Goal: Navigation & Orientation: Understand site structure

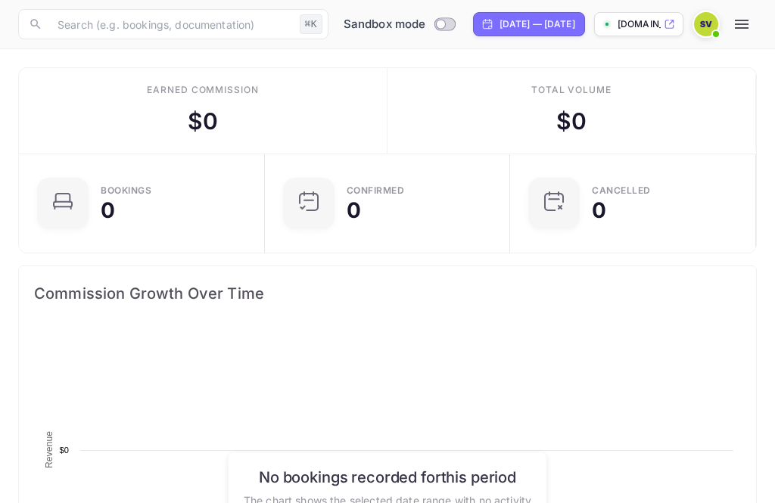
scroll to position [246, 362]
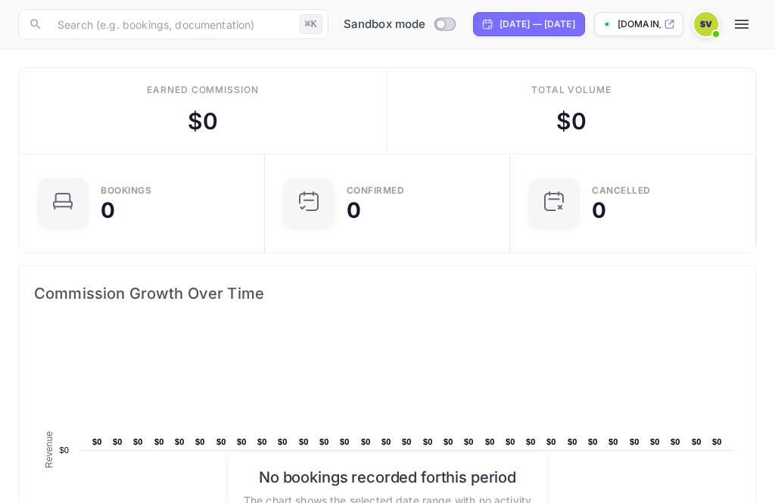
click at [426, 26] on input "Switch to Production mode" at bounding box center [441, 24] width 30 height 10
checkbox input "false"
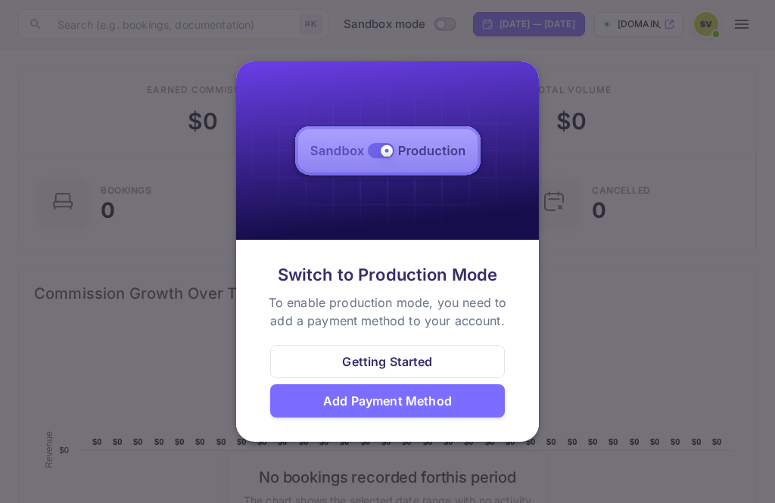
click at [678, 130] on div at bounding box center [387, 251] width 775 height 503
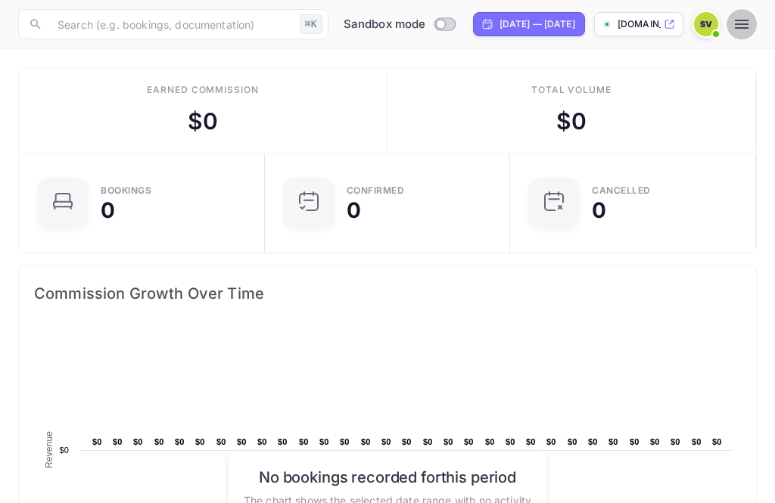
click at [734, 26] on icon "button" at bounding box center [742, 24] width 18 height 18
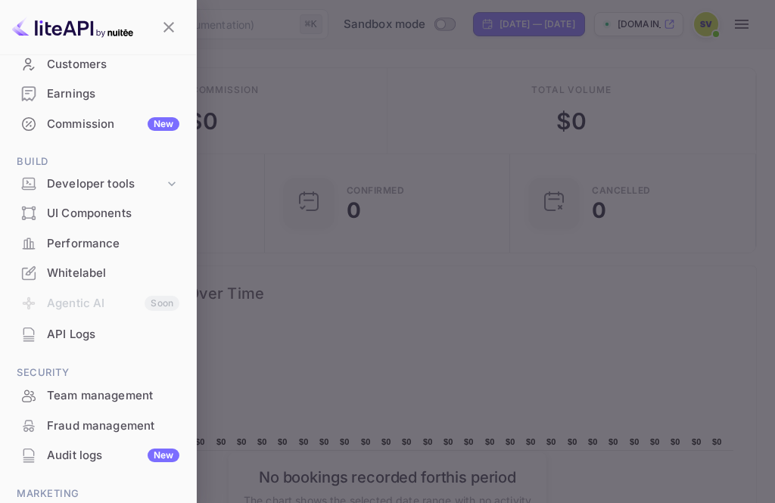
scroll to position [149, 0]
click at [178, 177] on icon at bounding box center [171, 184] width 15 height 15
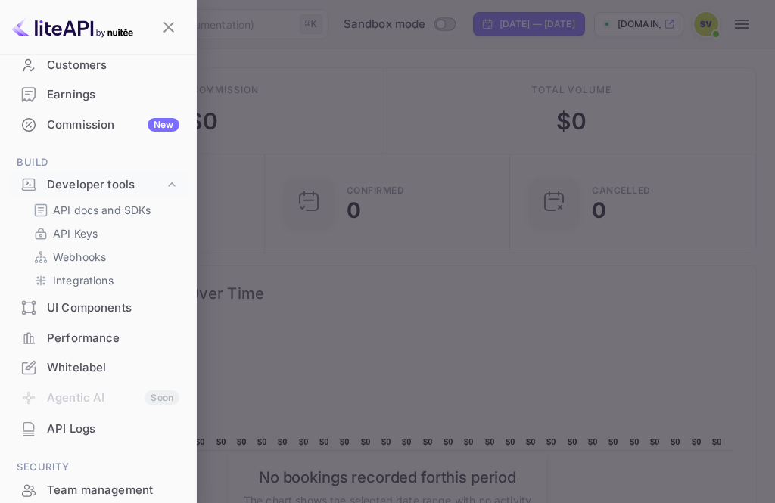
click at [95, 231] on p "API Keys" at bounding box center [75, 234] width 45 height 16
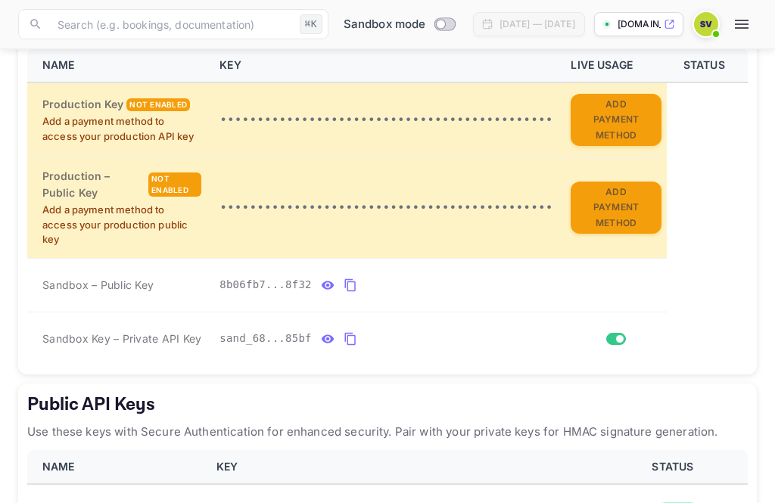
scroll to position [356, 0]
click at [351, 331] on icon "private api keys table" at bounding box center [351, 340] width 14 height 18
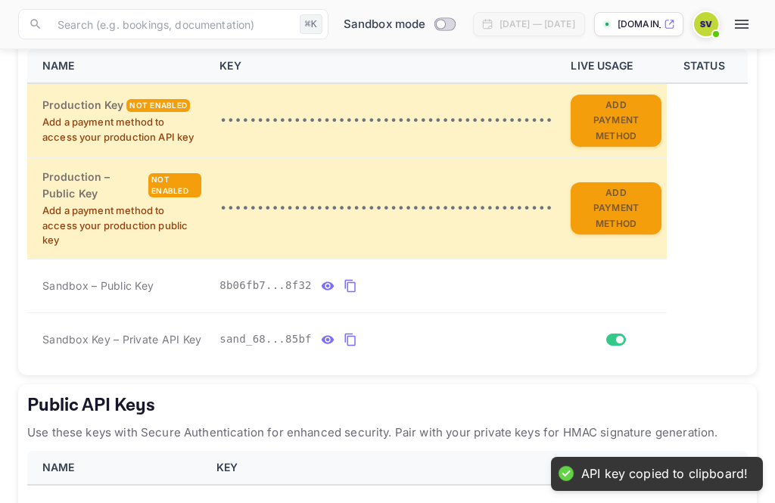
click at [351, 334] on icon "private api keys table" at bounding box center [349, 340] width 11 height 13
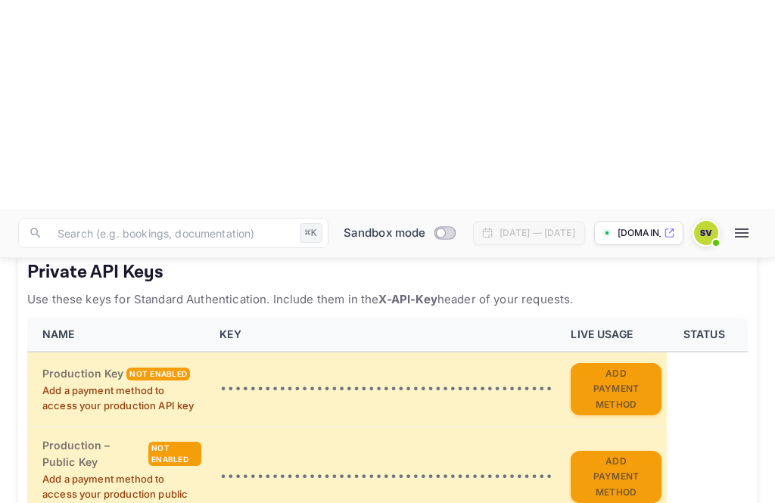
scroll to position [0, 0]
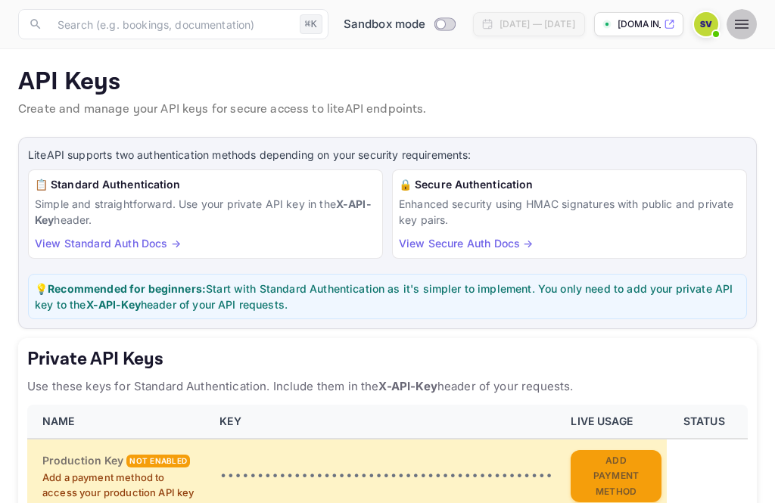
click at [733, 29] on icon "button" at bounding box center [742, 24] width 18 height 18
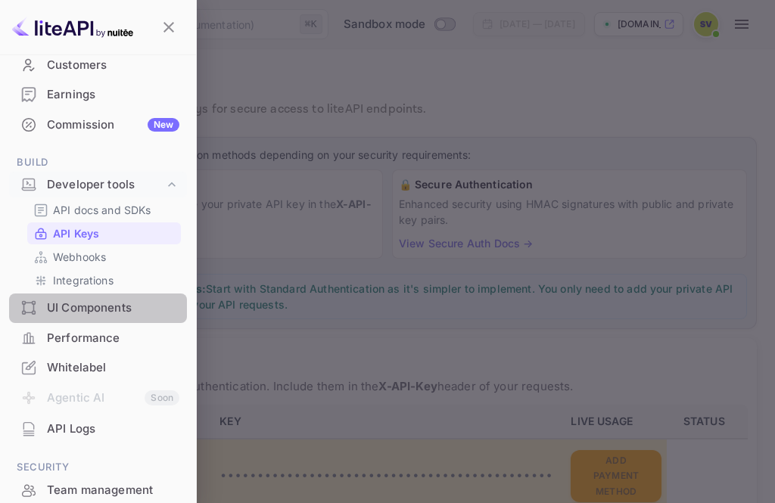
click at [120, 300] on div "UI Components" at bounding box center [113, 308] width 132 height 17
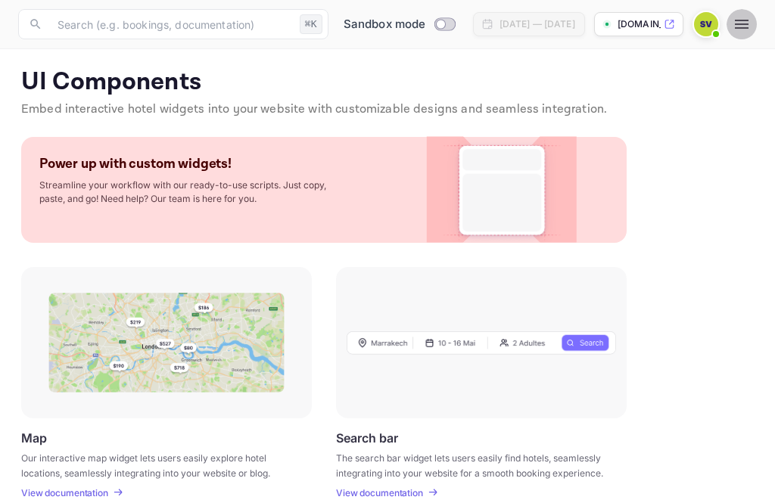
click at [734, 31] on icon "button" at bounding box center [742, 24] width 18 height 18
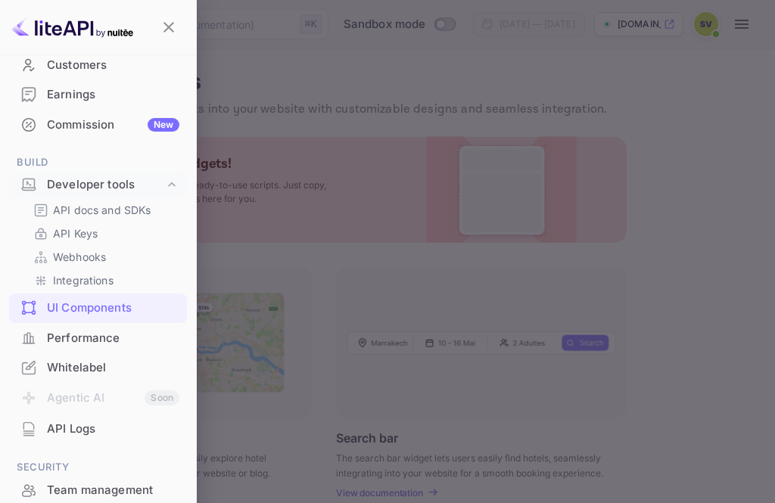
click at [108, 249] on link "Webhooks" at bounding box center [104, 257] width 142 height 16
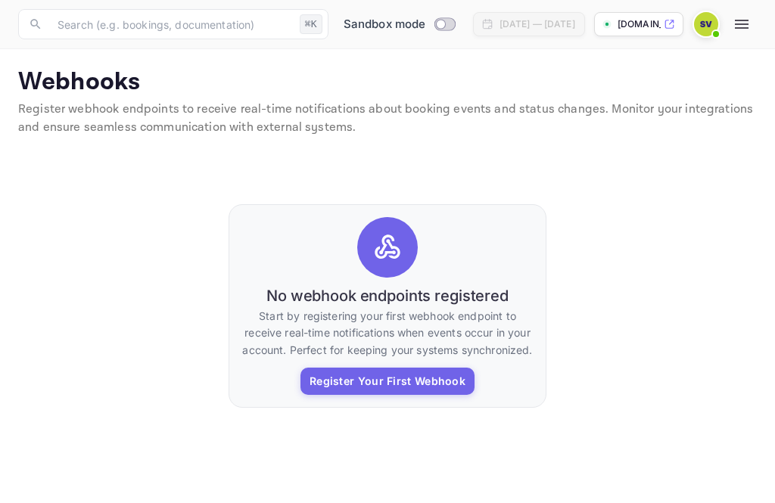
click at [729, 27] on button "button" at bounding box center [742, 24] width 30 height 30
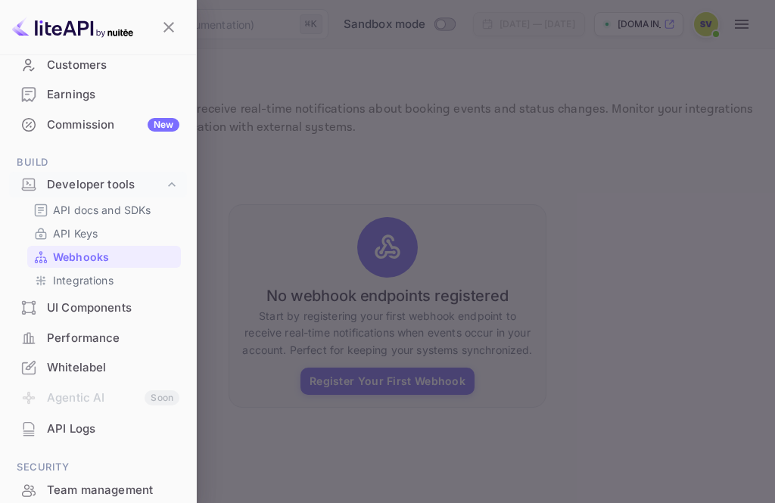
click at [104, 273] on p "Integrations" at bounding box center [83, 281] width 61 height 16
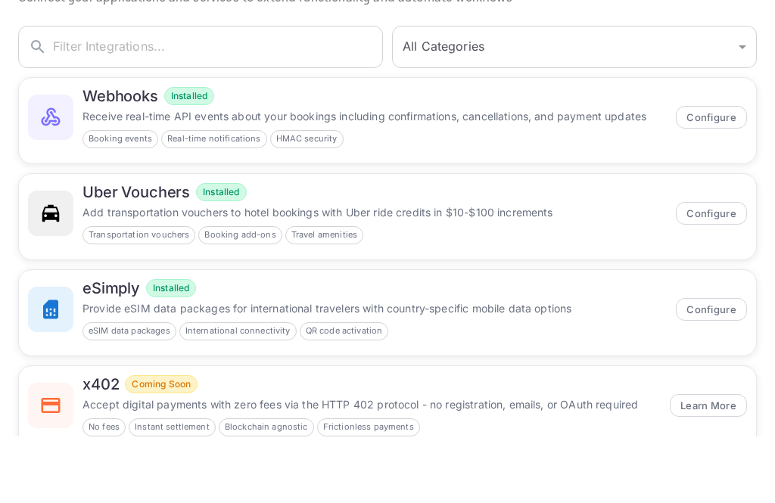
scroll to position [93, 0]
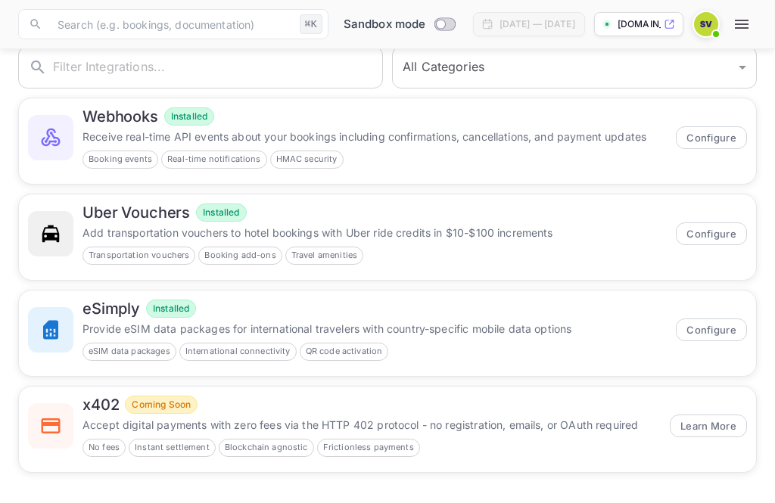
click at [731, 33] on button "button" at bounding box center [742, 24] width 30 height 30
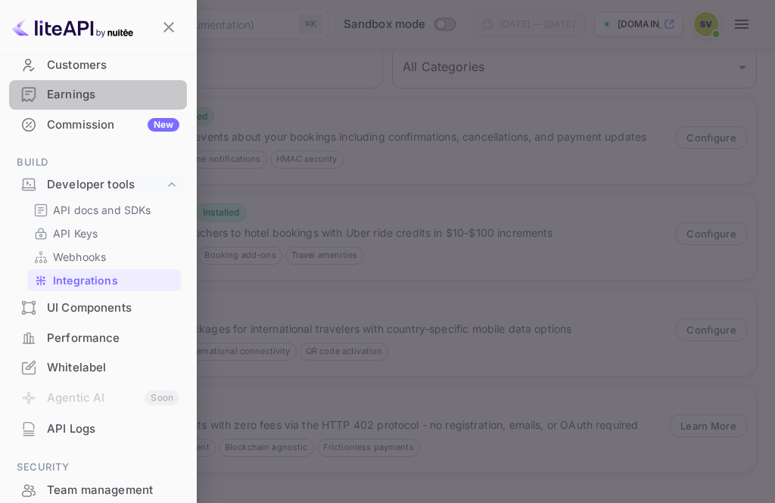
click at [74, 99] on div "Earnings" at bounding box center [113, 94] width 132 height 17
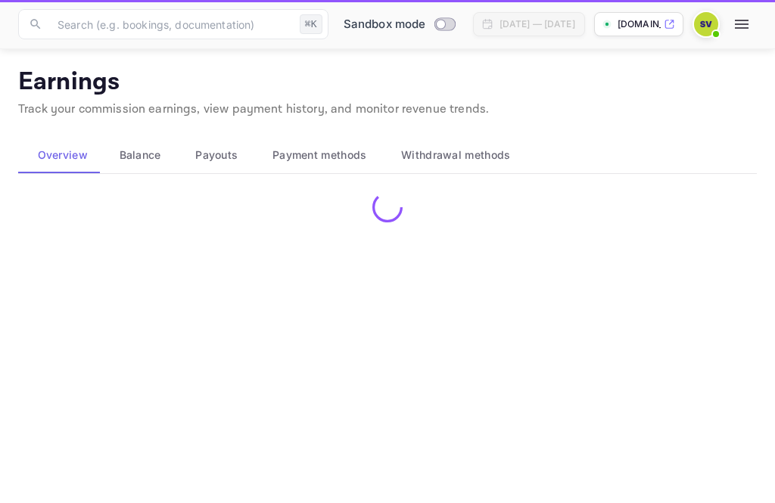
scroll to position [48, 0]
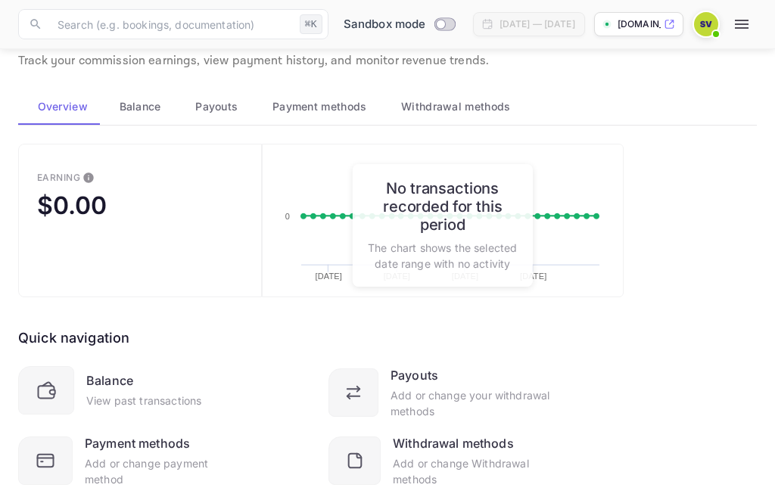
click at [732, 36] on button "button" at bounding box center [742, 24] width 30 height 30
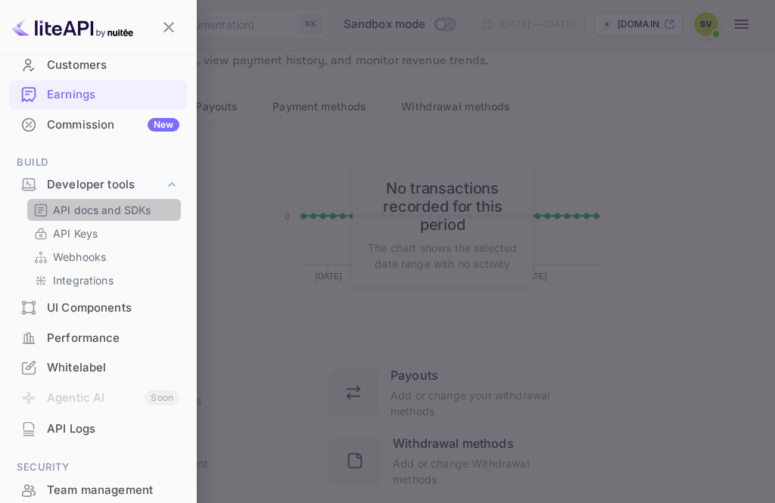
click at [139, 205] on p "API docs and SDKs" at bounding box center [102, 210] width 98 height 16
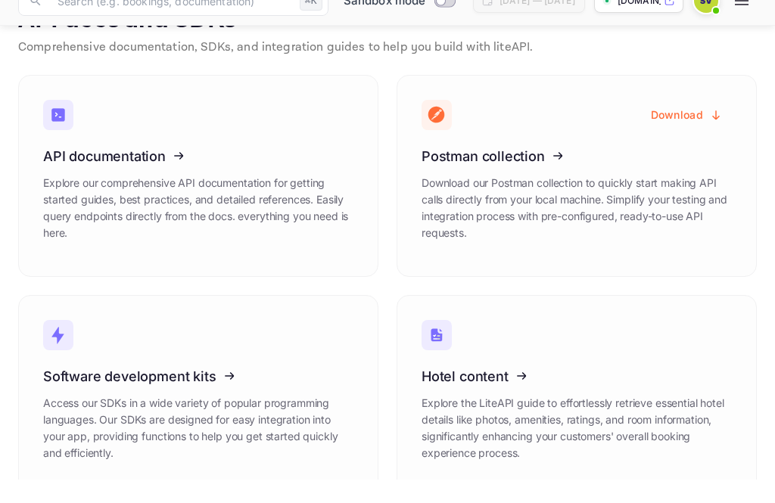
scroll to position [28, 0]
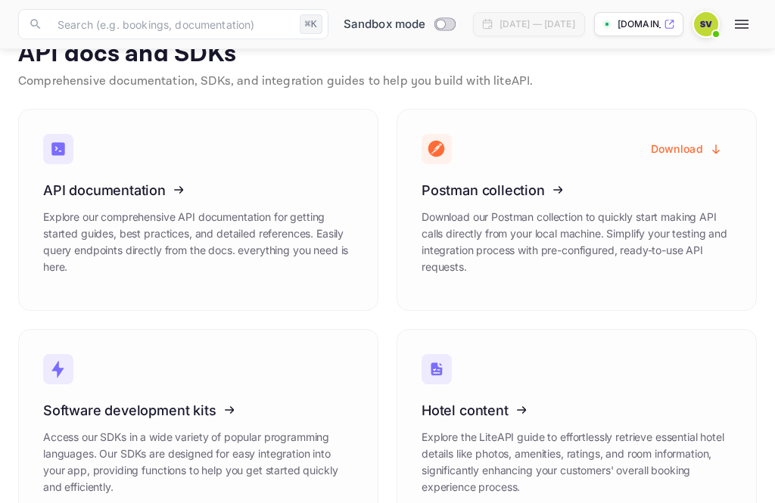
click at [482, 405] on icon at bounding box center [514, 408] width 235 height 156
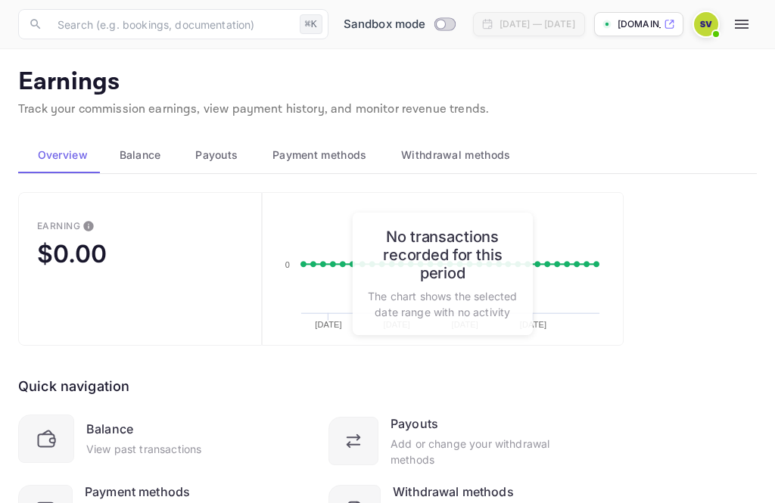
click at [736, 33] on icon "button" at bounding box center [742, 24] width 18 height 18
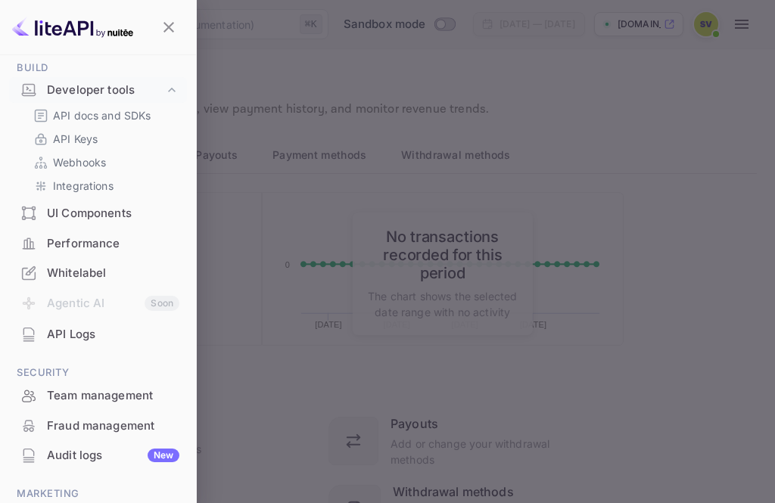
scroll to position [243, 0]
click at [118, 217] on div "UI Components" at bounding box center [113, 214] width 132 height 17
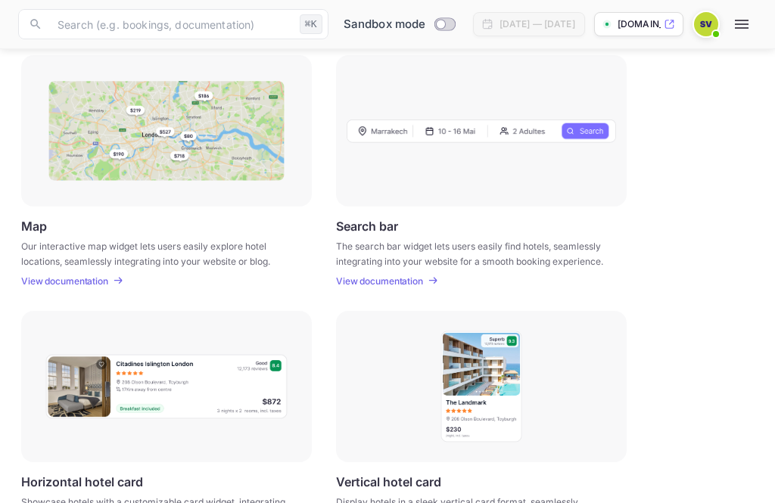
scroll to position [250, 0]
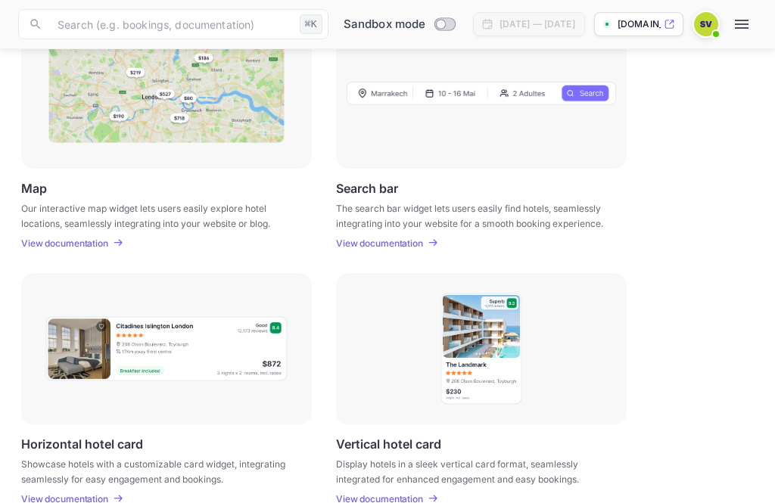
click at [398, 245] on p "View documentation" at bounding box center [379, 243] width 87 height 11
